Goal: Information Seeking & Learning: Understand process/instructions

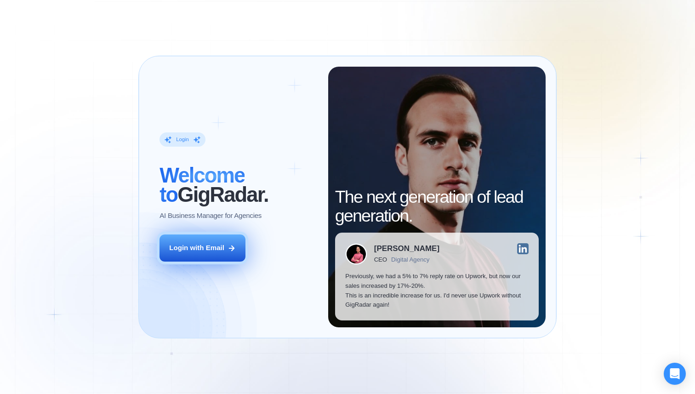
click at [177, 250] on div "Login with Email" at bounding box center [196, 248] width 55 height 10
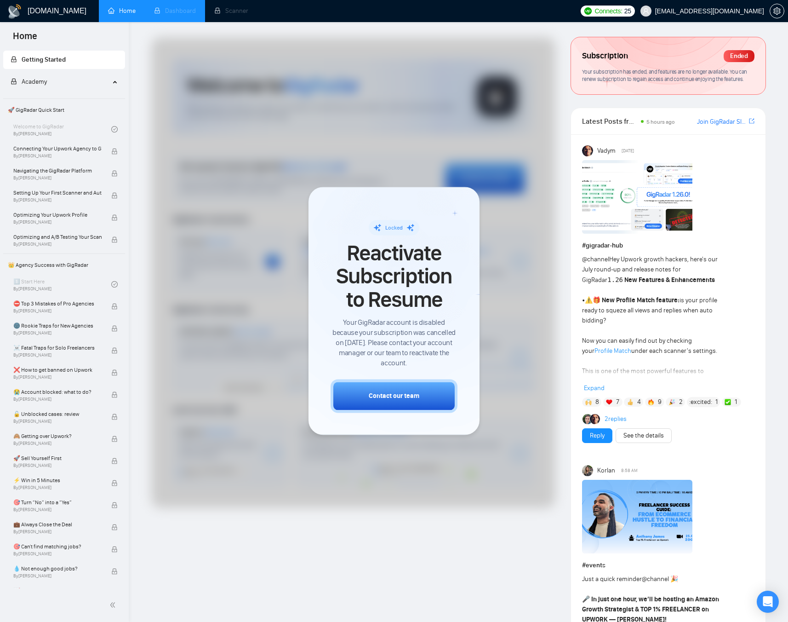
click at [159, 20] on li "Dashboard" at bounding box center [175, 11] width 60 height 22
click at [169, 12] on li "Dashboard" at bounding box center [175, 11] width 60 height 22
click at [223, 16] on li "Scanner" at bounding box center [231, 11] width 52 height 22
click at [228, 9] on li "Scanner" at bounding box center [231, 11] width 52 height 22
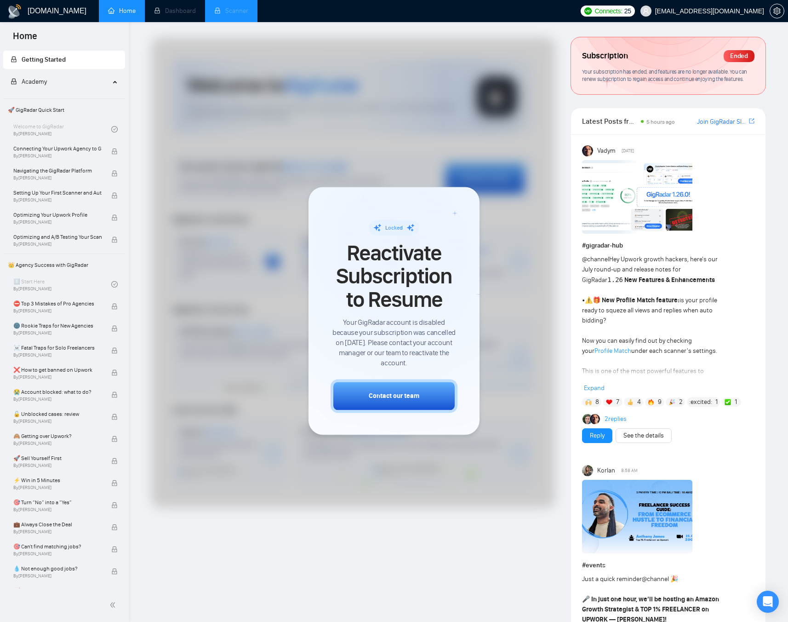
click at [223, 3] on li "Scanner" at bounding box center [231, 11] width 52 height 22
click at [224, 10] on li "Scanner" at bounding box center [231, 11] width 52 height 22
click at [46, 82] on span "Academy" at bounding box center [34, 82] width 25 height 8
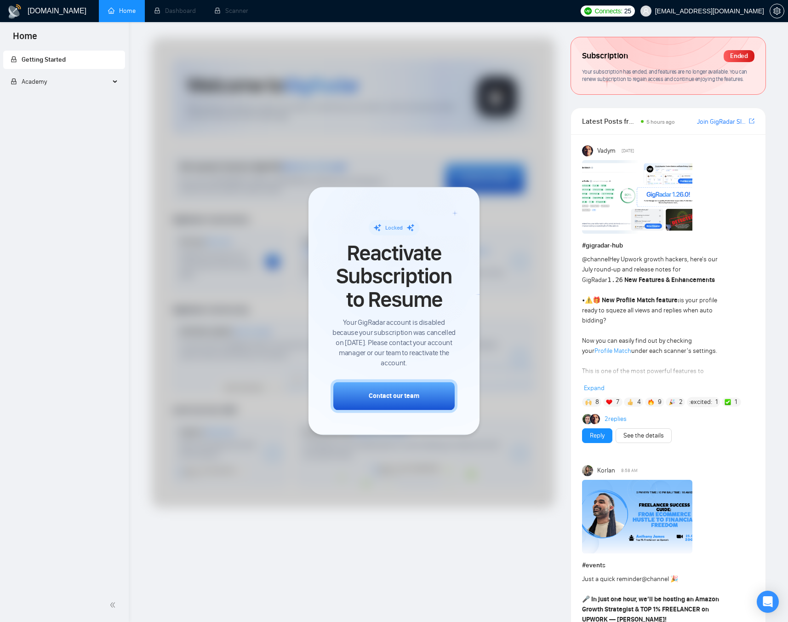
click at [56, 64] on span "Getting Started" at bounding box center [64, 60] width 107 height 18
